Goal: Check status: Check status

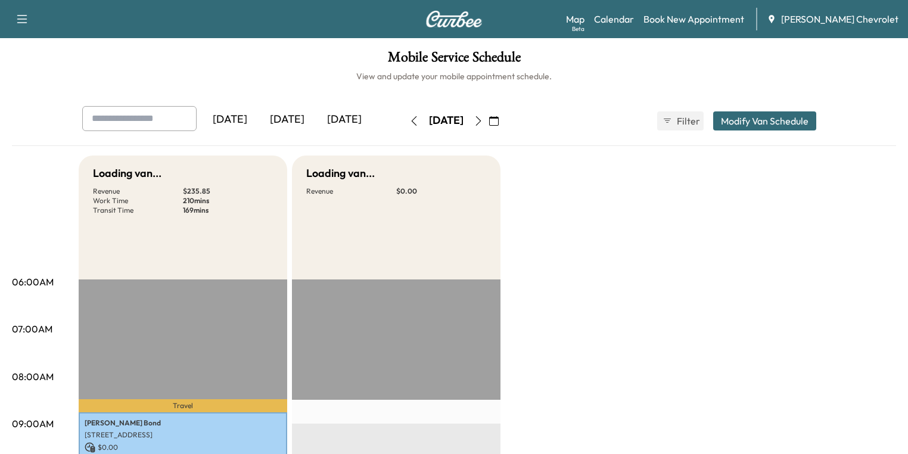
click at [259, 120] on div "[DATE]" at bounding box center [287, 119] width 57 height 27
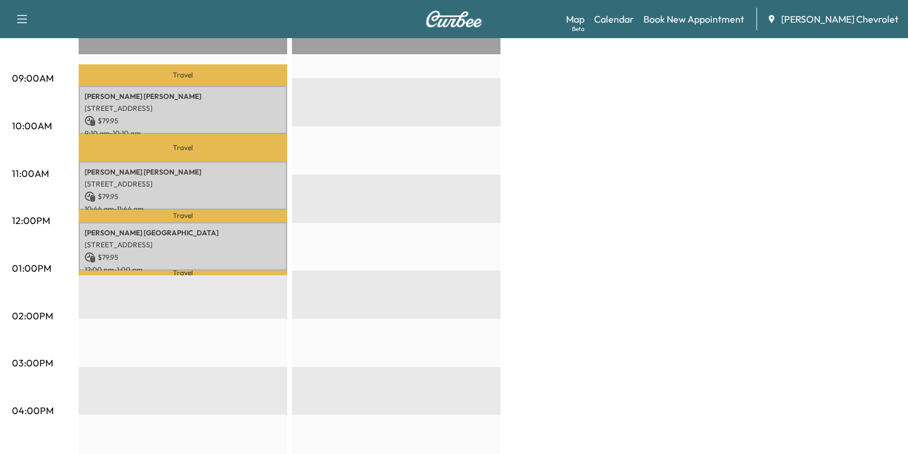
scroll to position [286, 0]
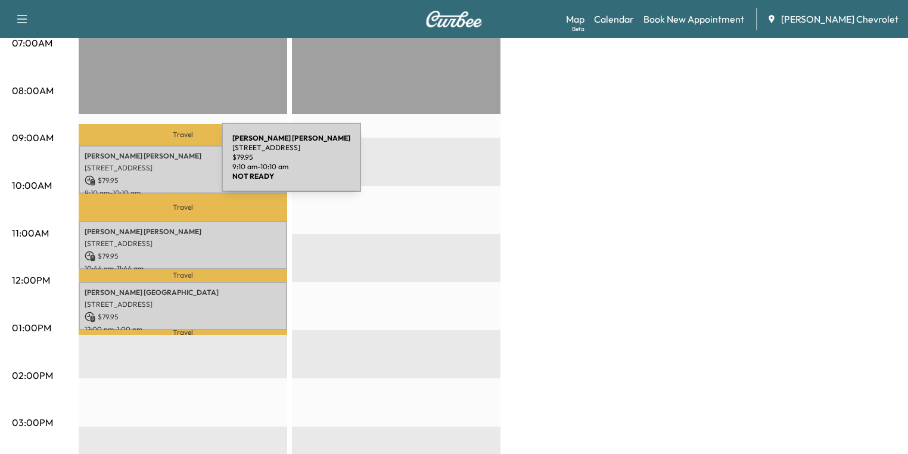
click at [132, 164] on p "[STREET_ADDRESS]" at bounding box center [183, 168] width 197 height 10
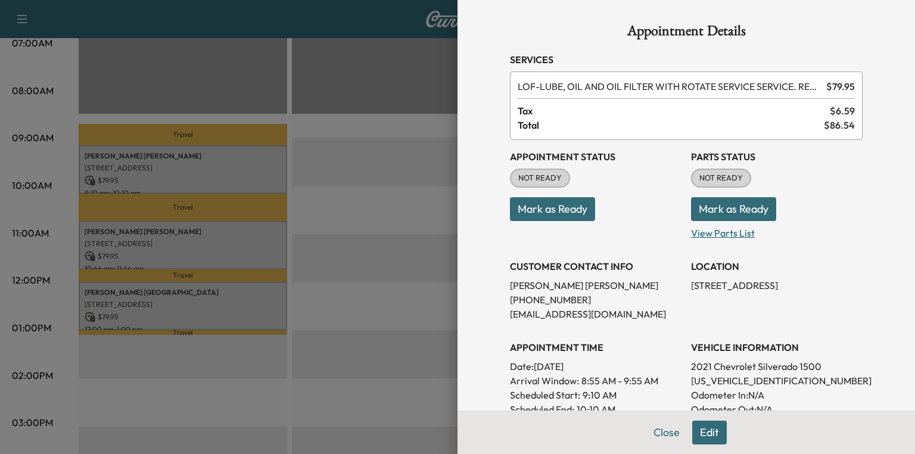
click at [721, 231] on p "View Parts List" at bounding box center [777, 230] width 172 height 19
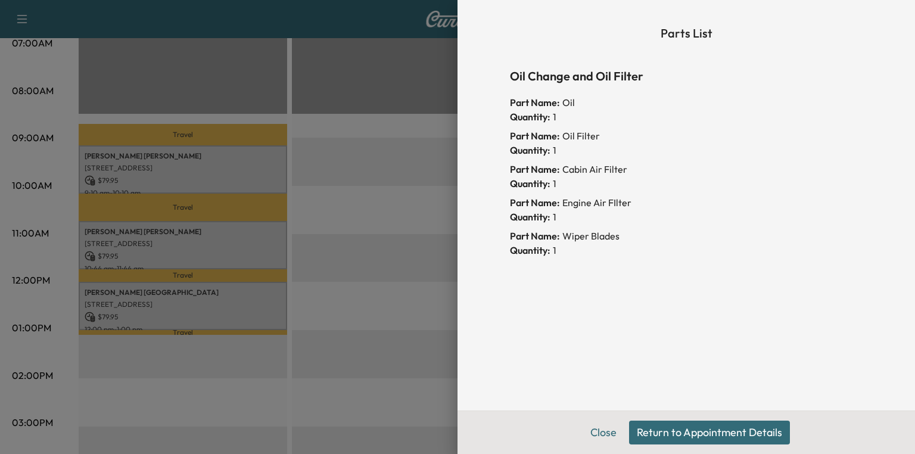
click at [689, 426] on button "Return to Appointment Details" at bounding box center [709, 433] width 161 height 24
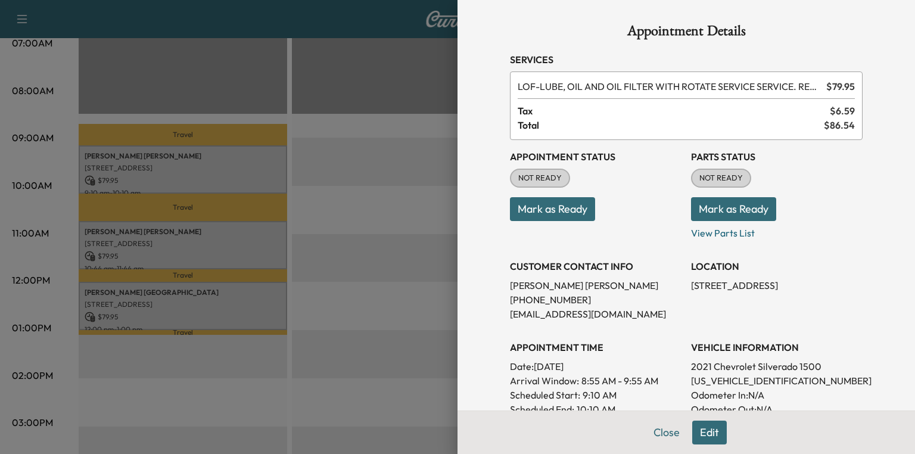
click at [741, 202] on button "Mark as Ready" at bounding box center [733, 209] width 85 height 24
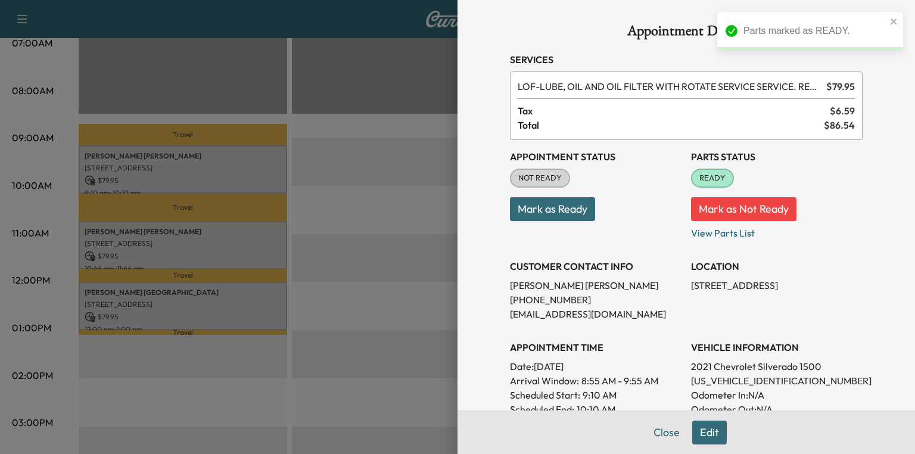
click at [185, 247] on div at bounding box center [457, 227] width 915 height 454
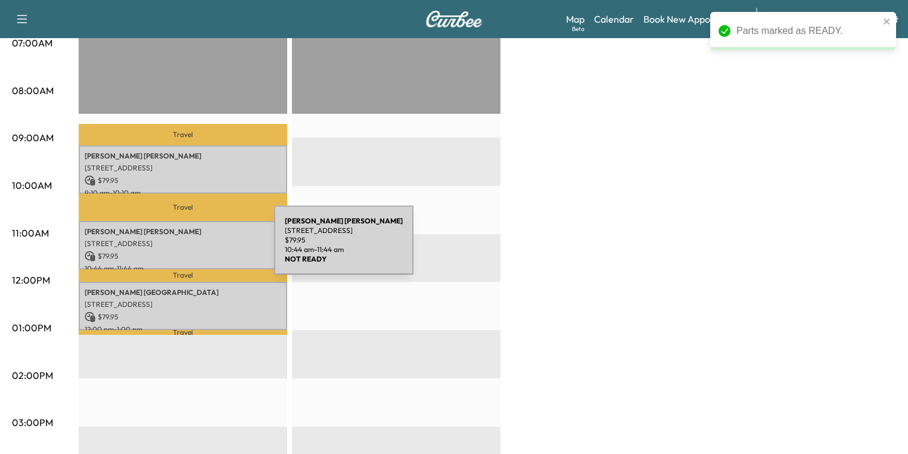
click at [185, 243] on p "[STREET_ADDRESS]" at bounding box center [183, 244] width 197 height 10
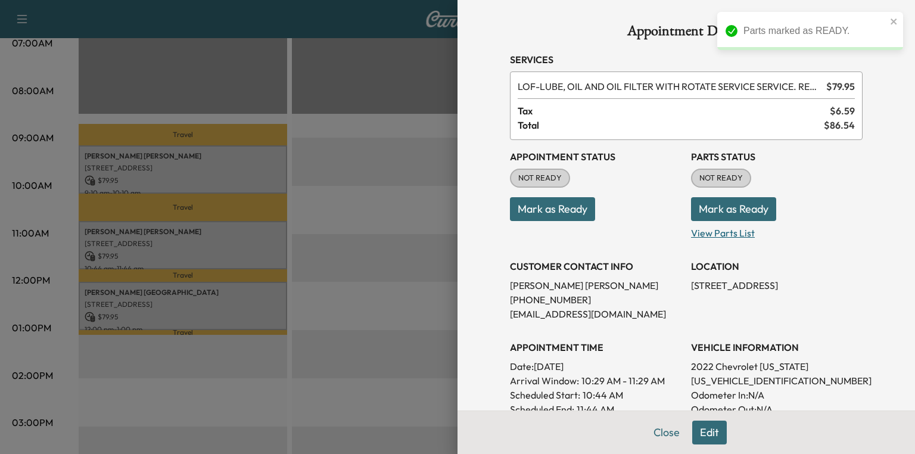
click at [739, 237] on p "View Parts List" at bounding box center [777, 230] width 172 height 19
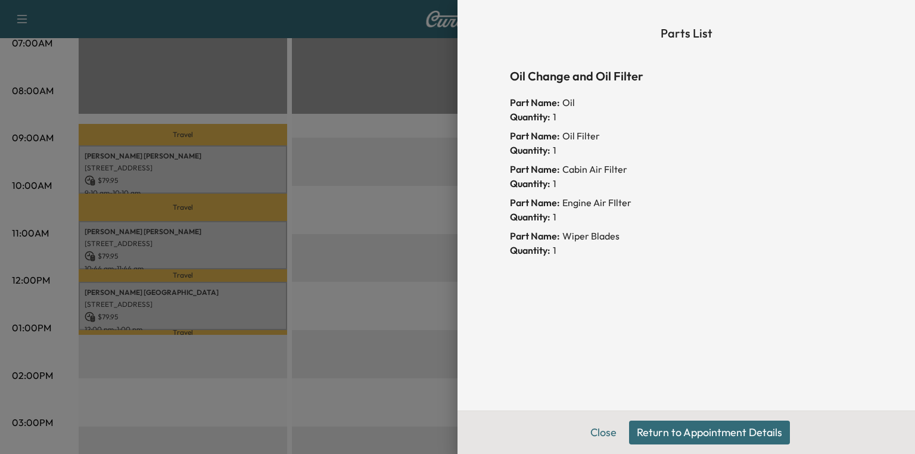
click at [712, 429] on button "Return to Appointment Details" at bounding box center [709, 433] width 161 height 24
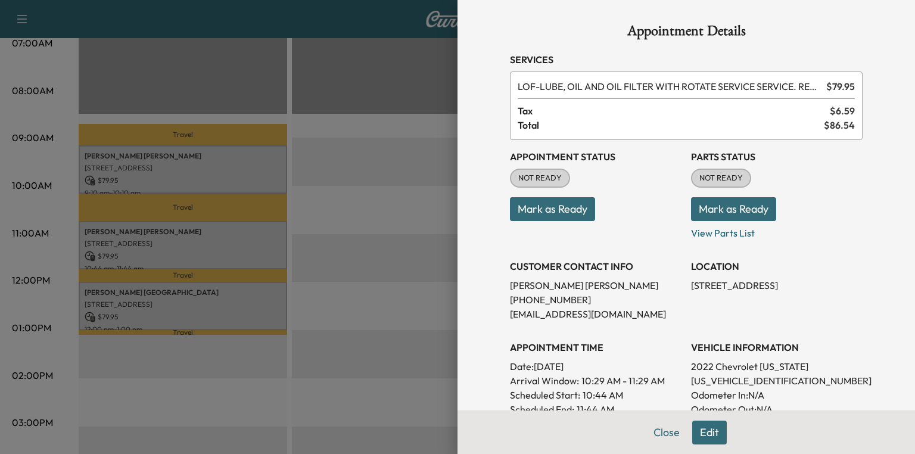
click at [742, 377] on p "[US_VEHICLE_IDENTIFICATION_NUMBER]" at bounding box center [777, 381] width 172 height 14
copy p "[US_VEHICLE_IDENTIFICATION_NUMBER]"
click at [721, 198] on button "Mark as Ready" at bounding box center [733, 209] width 85 height 24
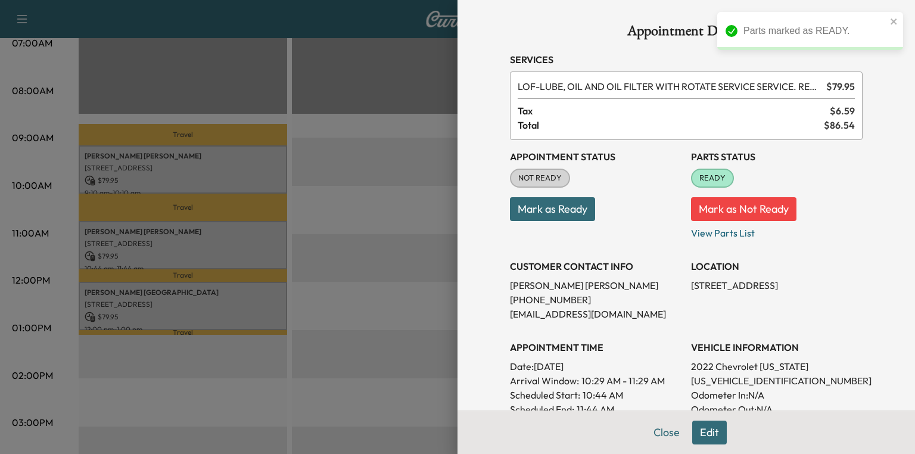
click at [200, 300] on div at bounding box center [457, 227] width 915 height 454
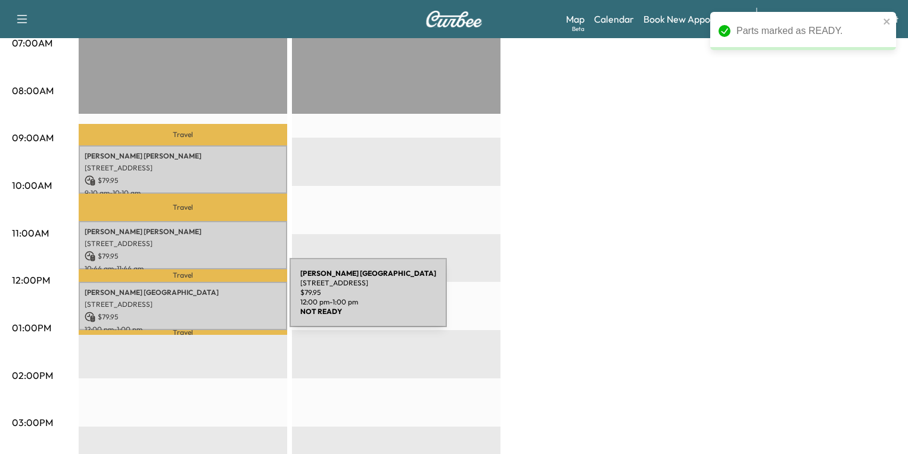
click at [200, 300] on p "[STREET_ADDRESS]" at bounding box center [183, 305] width 197 height 10
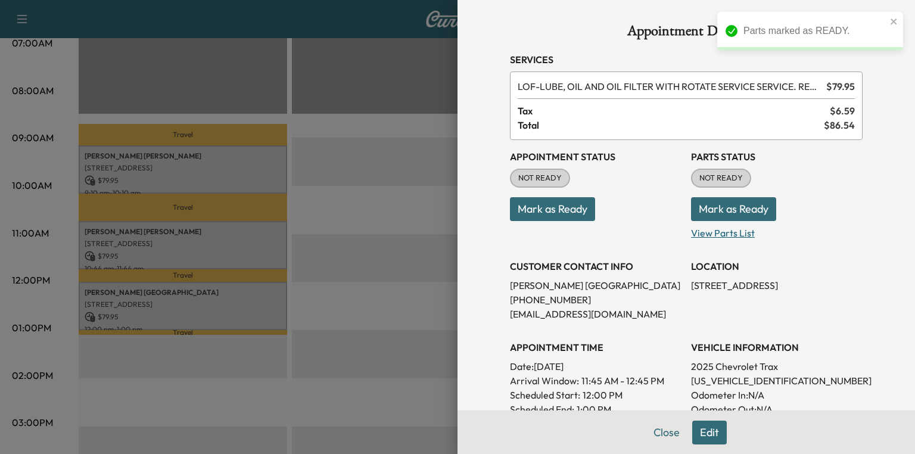
click at [736, 238] on p "View Parts List" at bounding box center [777, 230] width 172 height 19
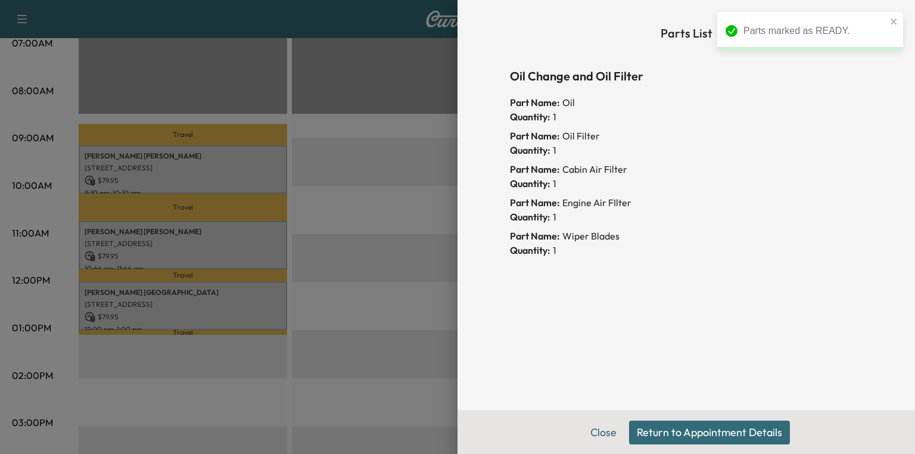
click at [744, 429] on button "Return to Appointment Details" at bounding box center [709, 433] width 161 height 24
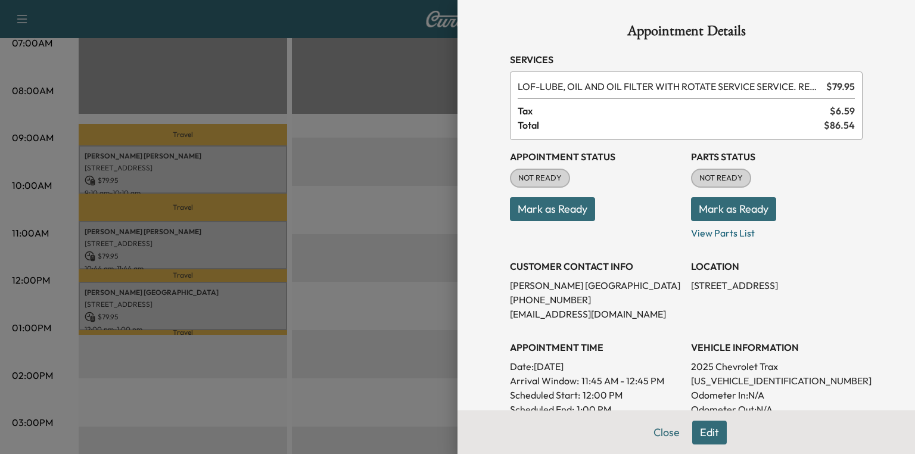
click at [723, 210] on button "Mark as Ready" at bounding box center [733, 209] width 85 height 24
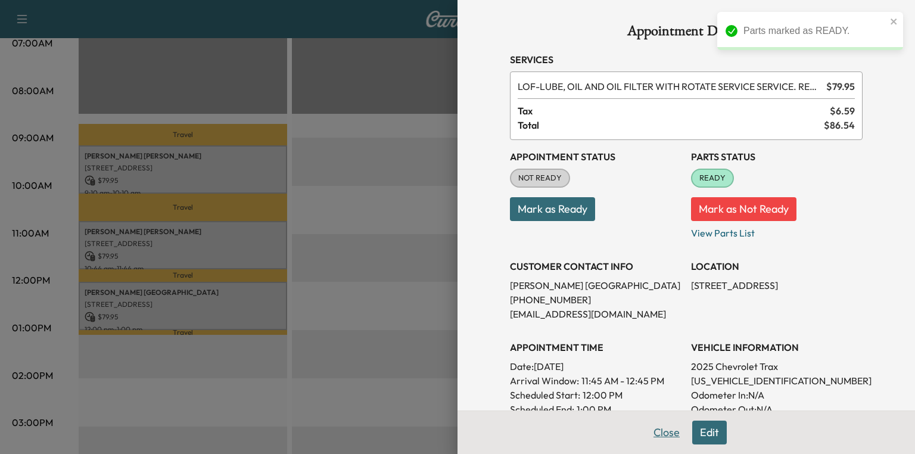
click at [664, 430] on button "Close" at bounding box center [667, 433] width 42 height 24
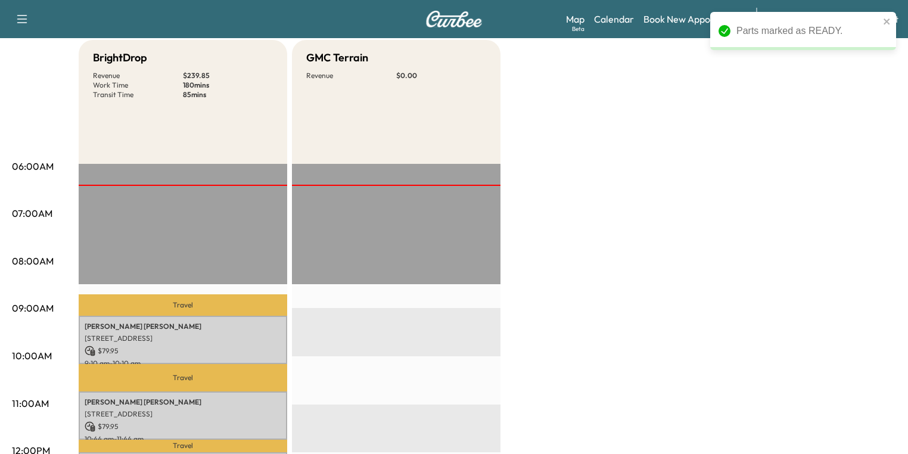
scroll to position [0, 0]
